Goal: Information Seeking & Learning: Check status

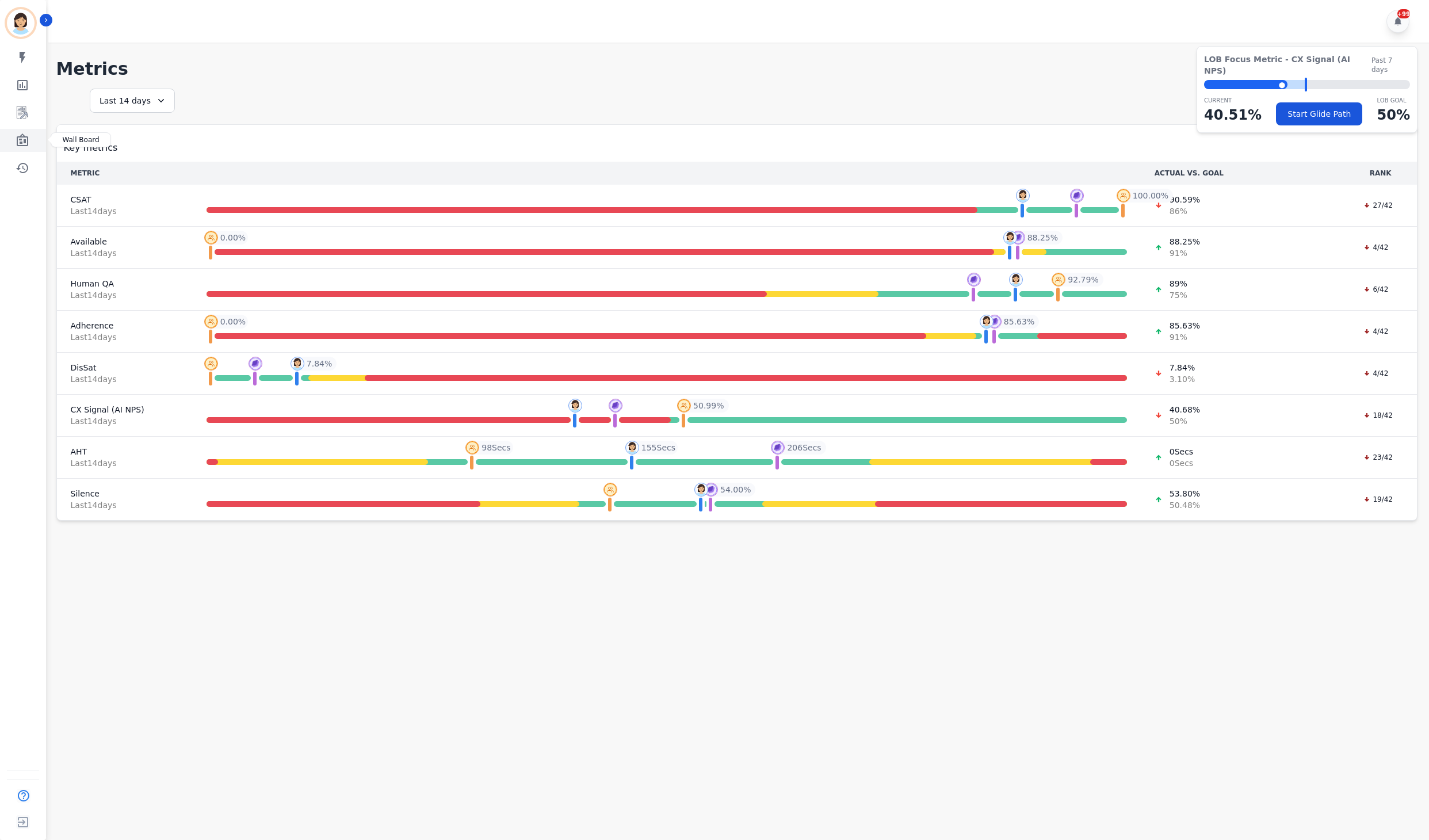
click at [19, 135] on icon "Sidebar" at bounding box center [22, 140] width 14 height 14
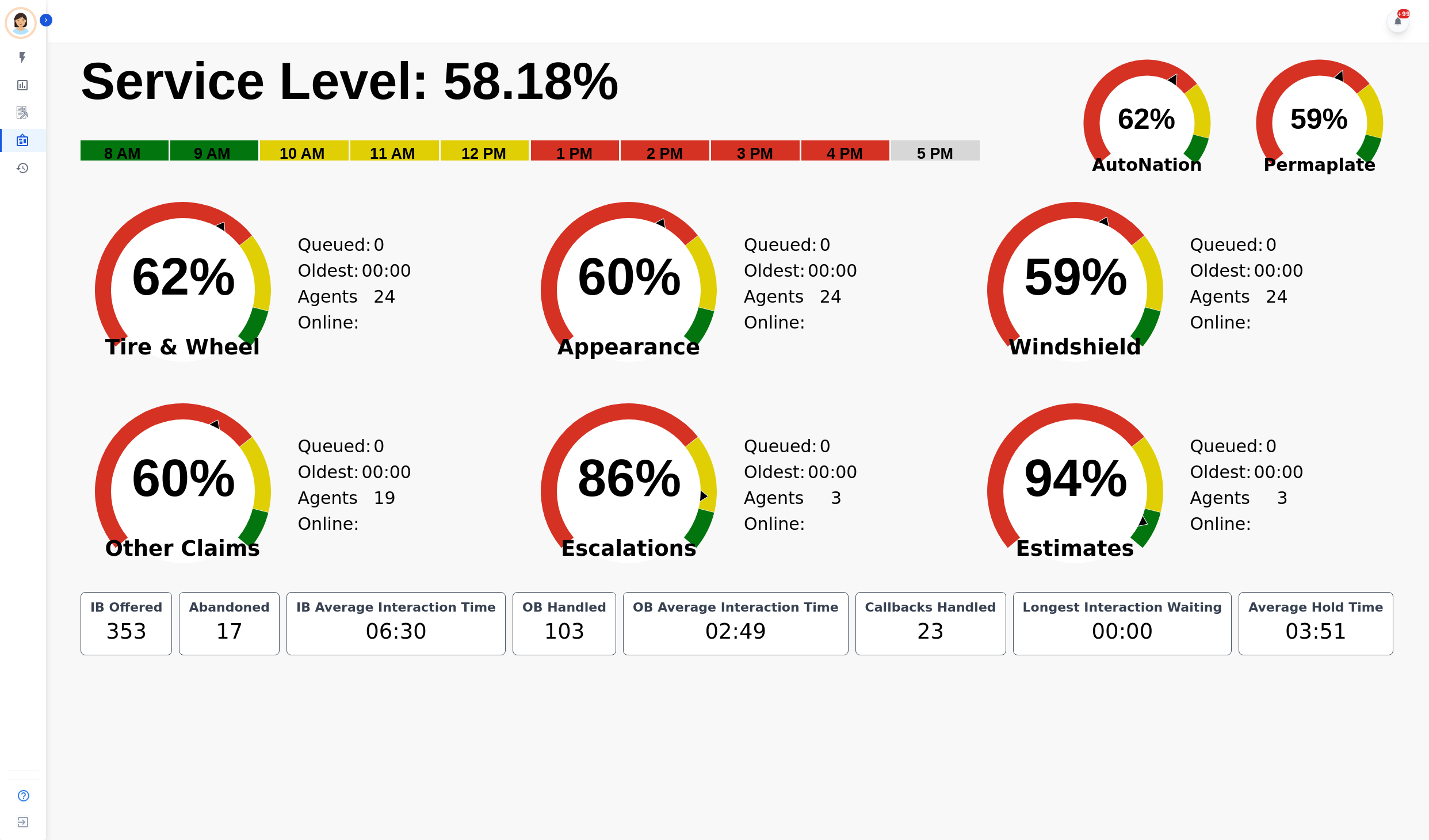
click at [130, 631] on div "IB Offered 353 Abandoned 17 IB Average Interaction Time 06:30 OB Handled 103 OB…" at bounding box center [737, 623] width 1327 height 63
